Goal: Information Seeking & Learning: Learn about a topic

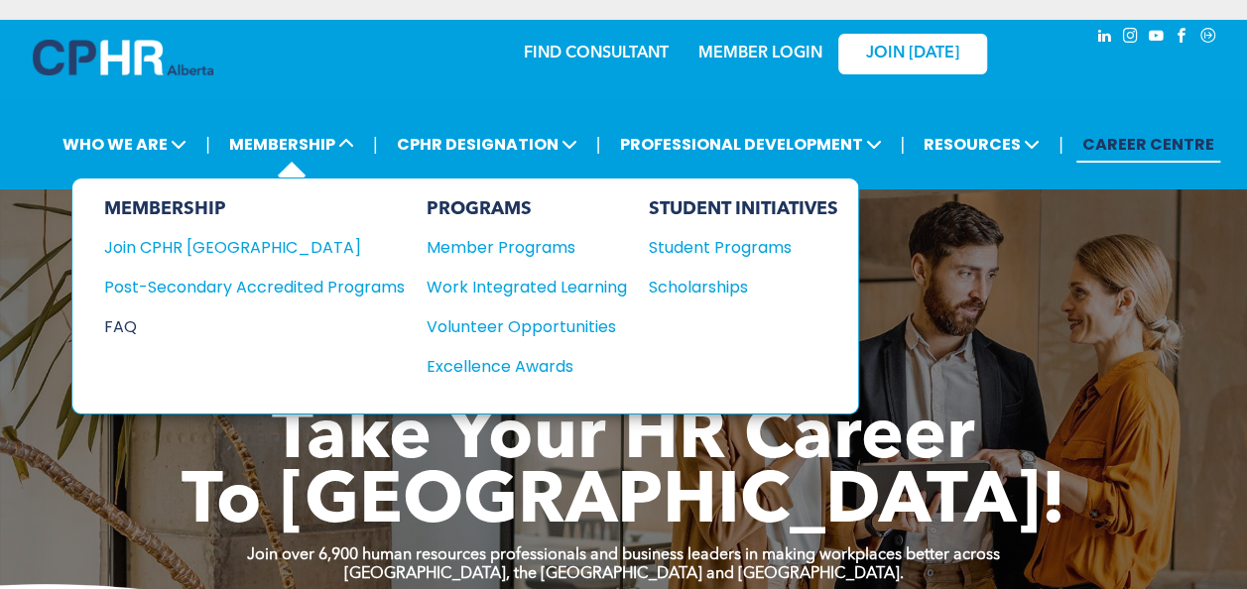
click at [134, 319] on div "FAQ" at bounding box center [239, 326] width 271 height 25
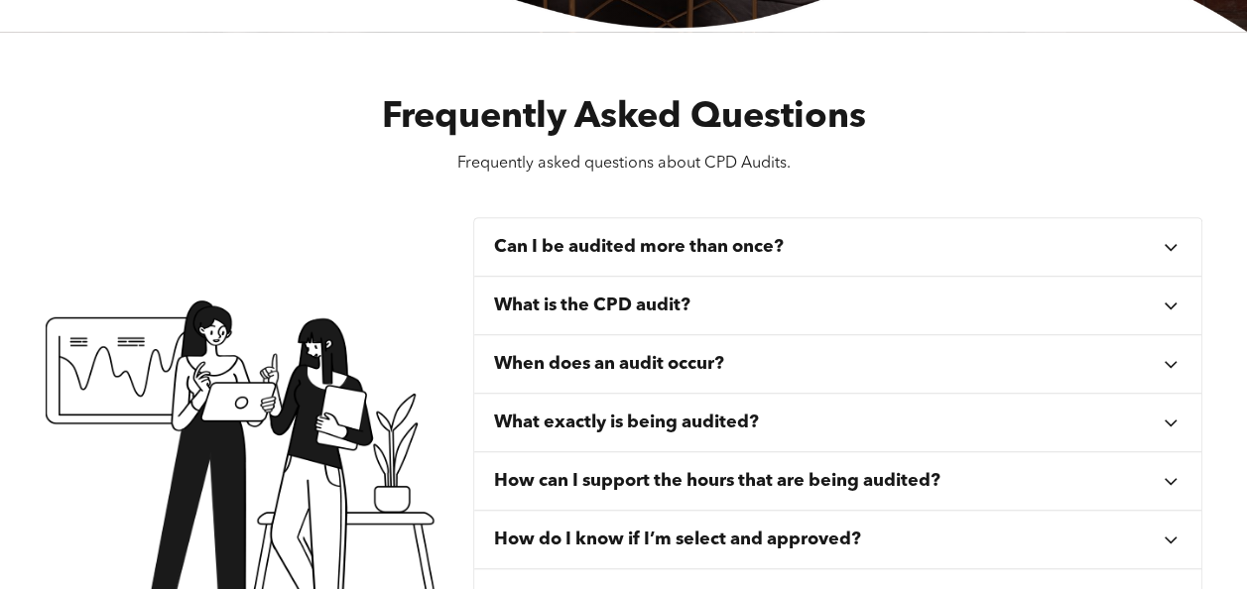
scroll to position [595, 0]
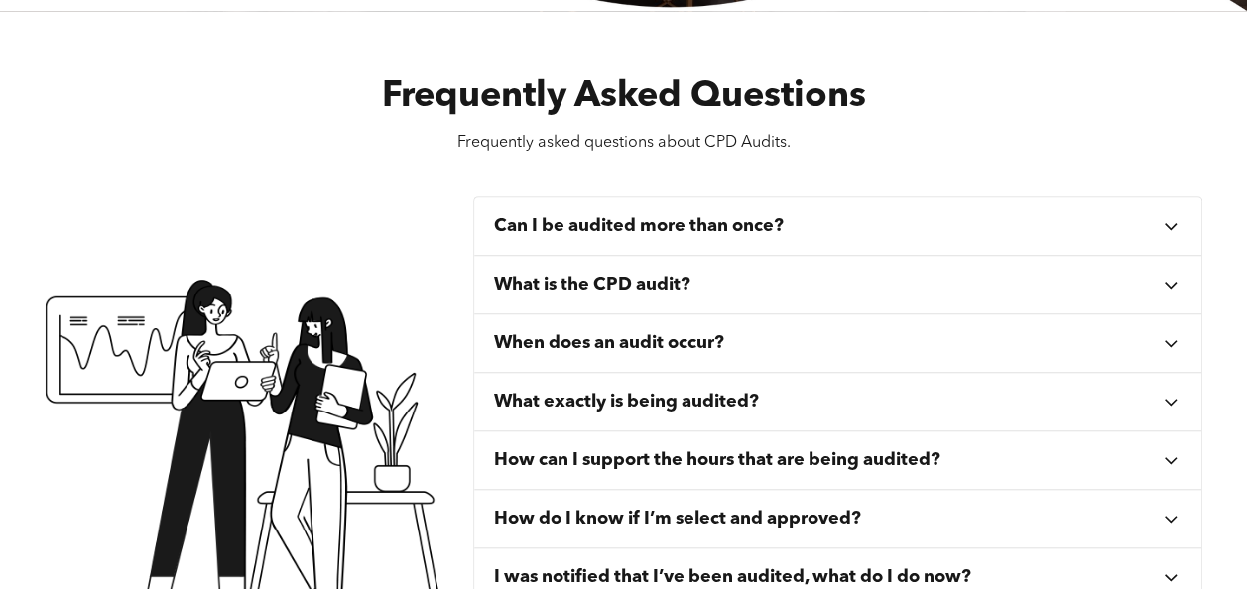
click at [1180, 224] on icon at bounding box center [1170, 226] width 22 height 22
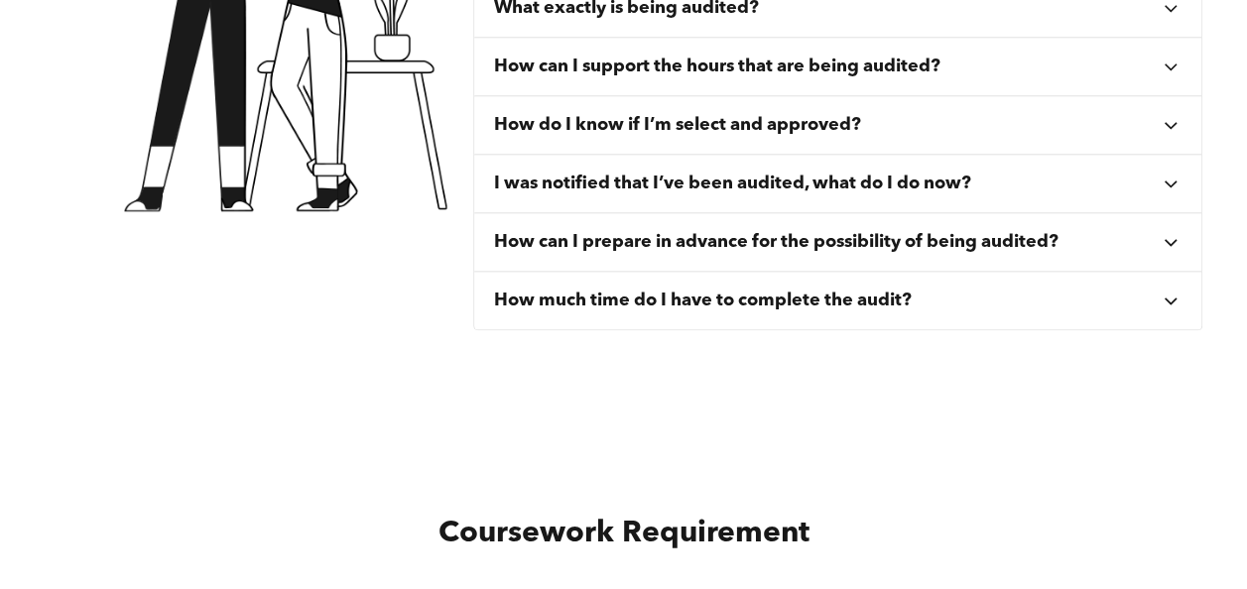
scroll to position [1091, 0]
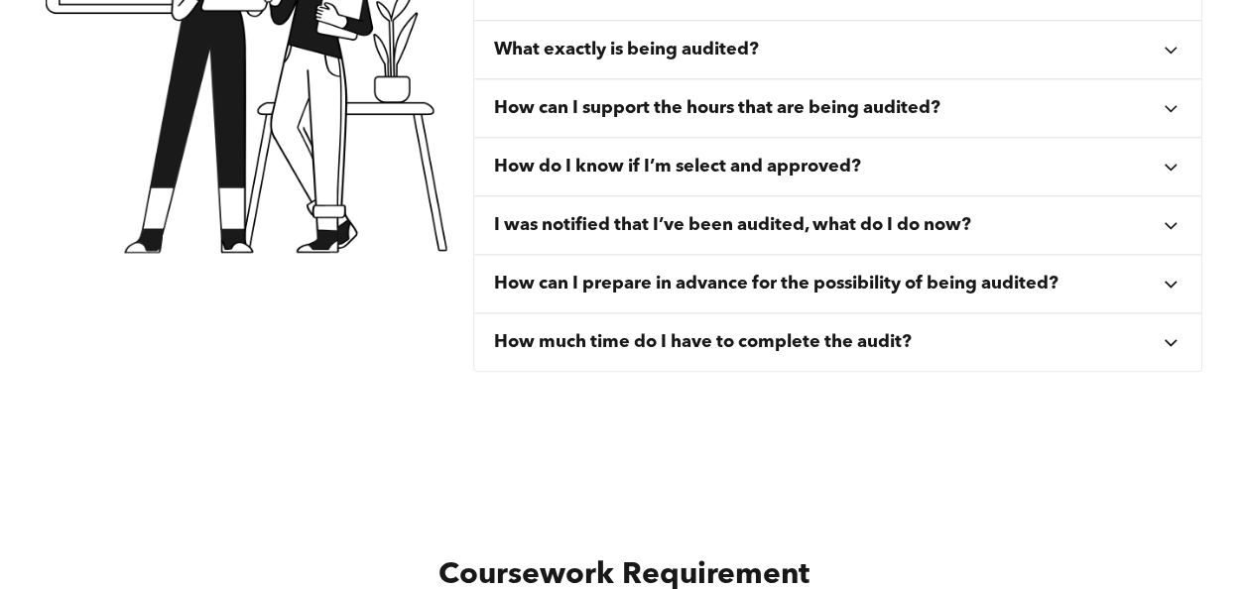
scroll to position [992, 0]
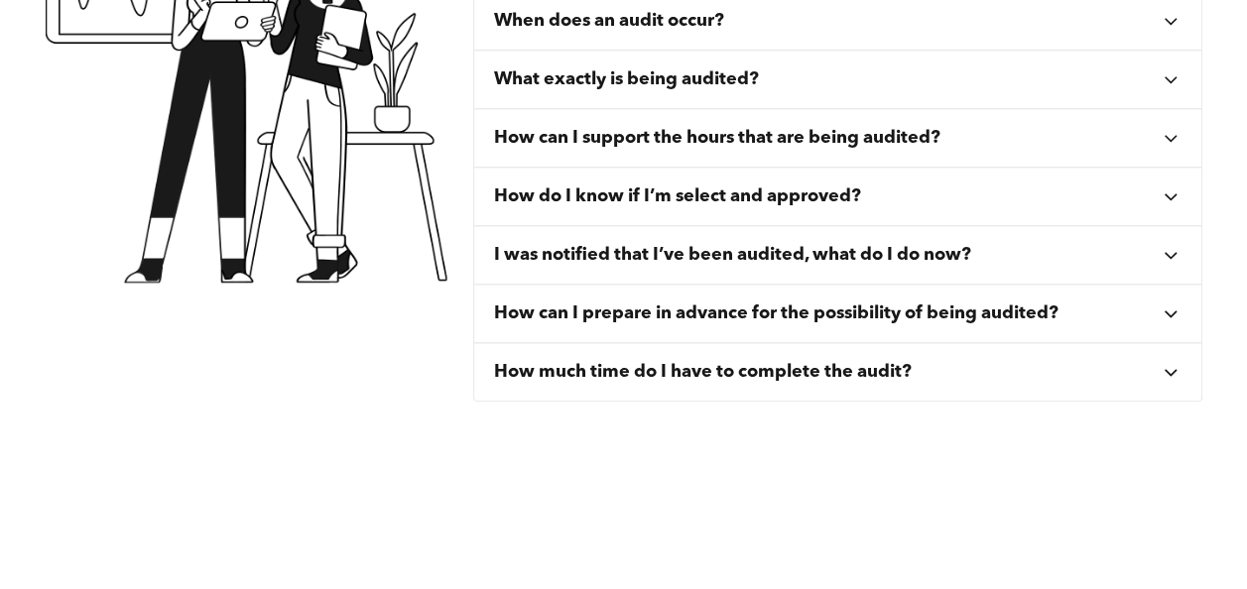
click at [1172, 90] on icon at bounding box center [1170, 79] width 22 height 22
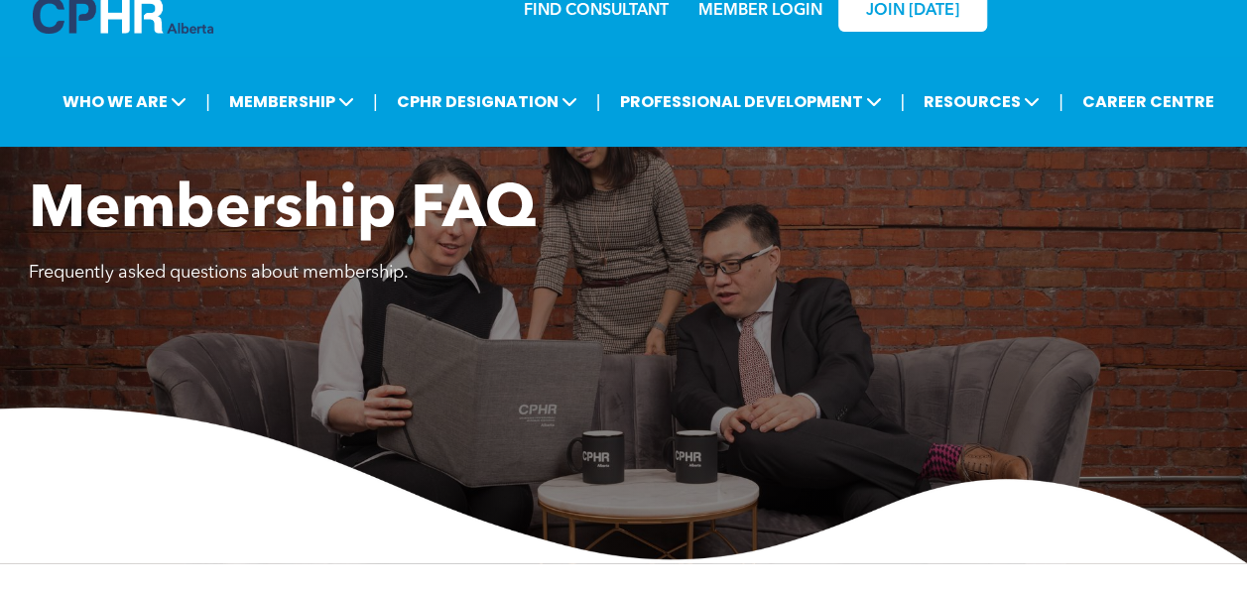
scroll to position [0, 0]
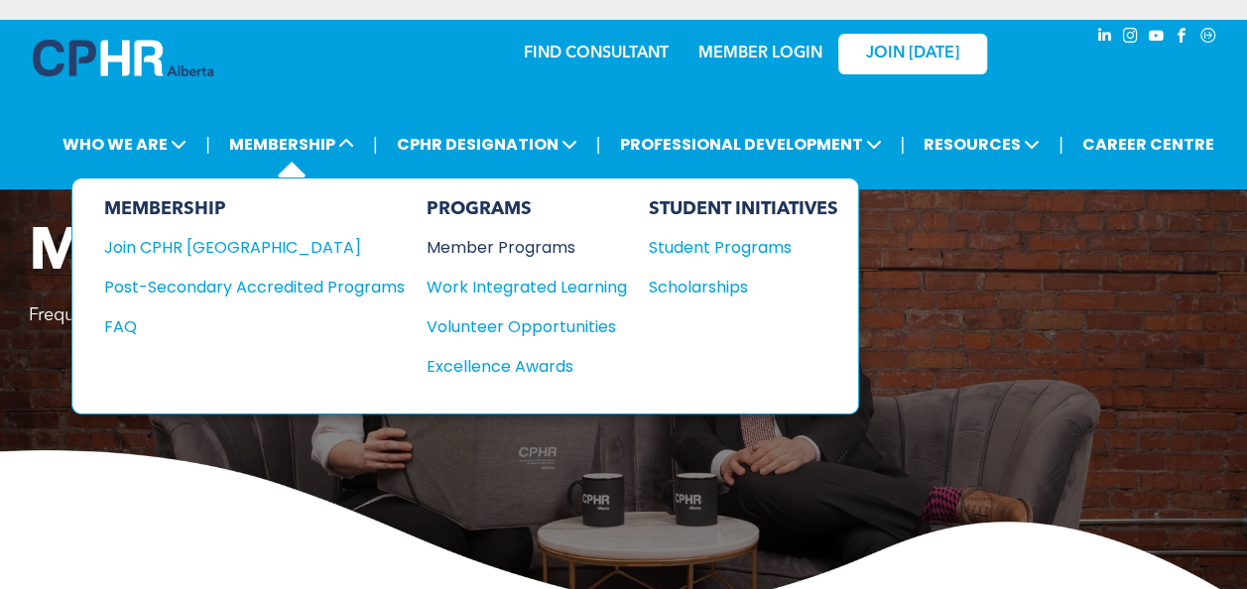
click at [512, 239] on div "Member Programs" at bounding box center [516, 247] width 181 height 25
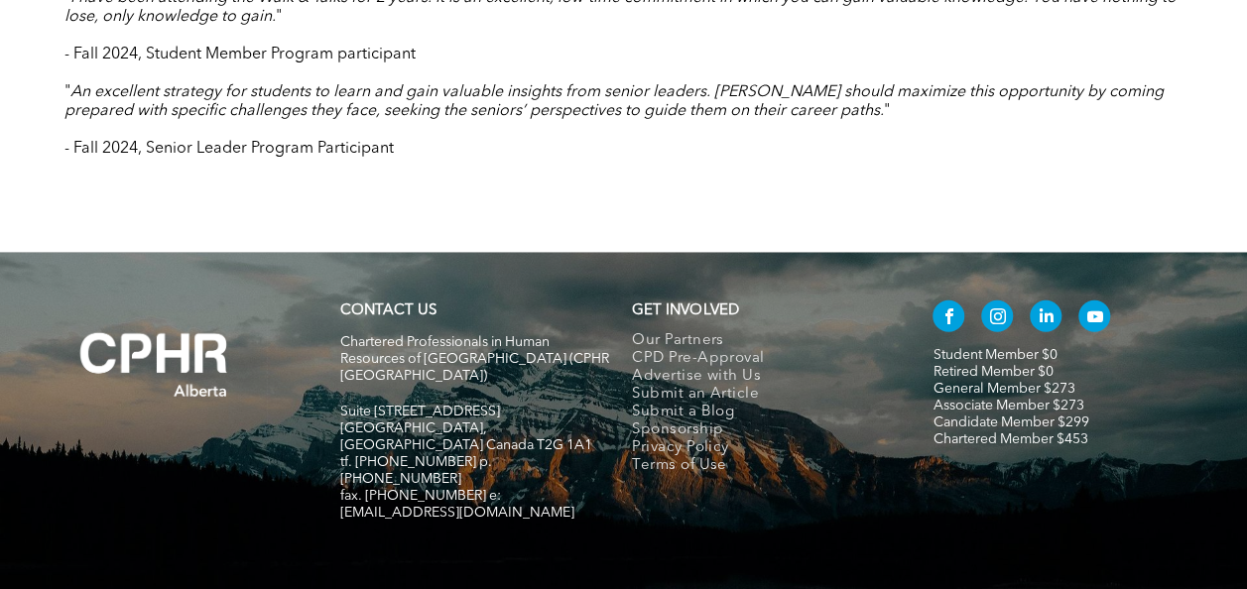
scroll to position [2432, 0]
